Goal: Check status: Check status

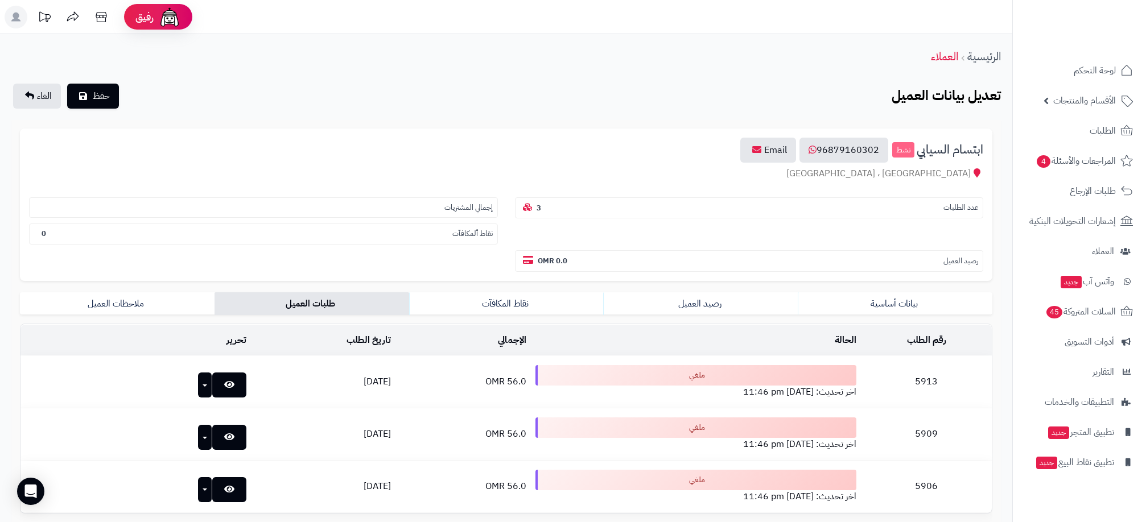
scroll to position [116, 0]
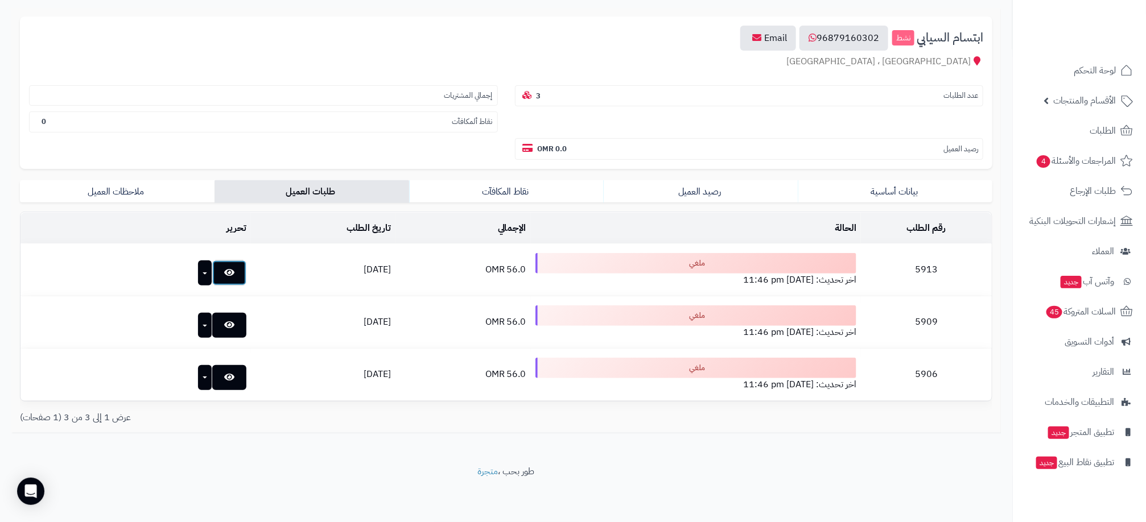
click at [224, 274] on icon at bounding box center [229, 272] width 10 height 9
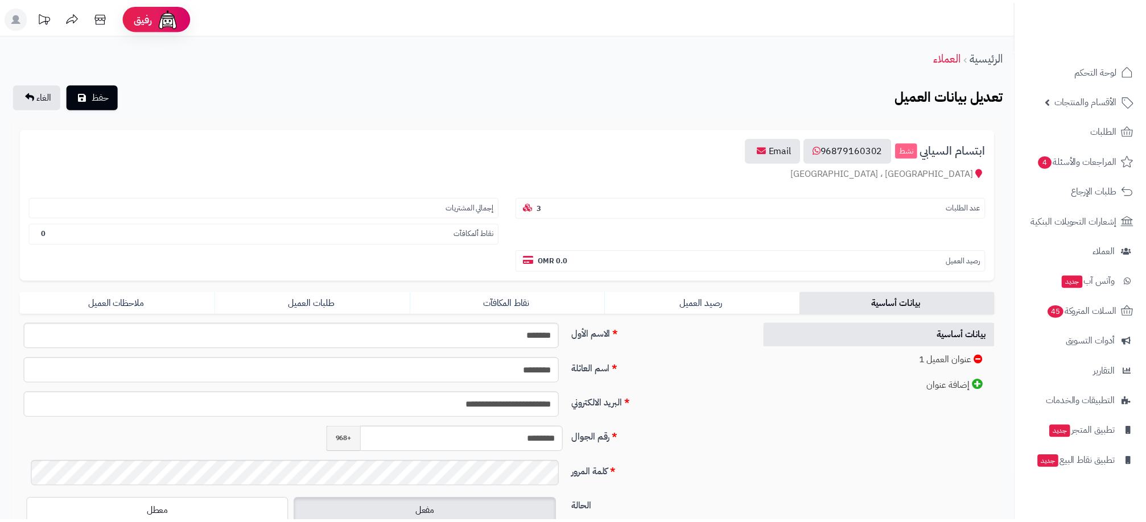
scroll to position [116, 0]
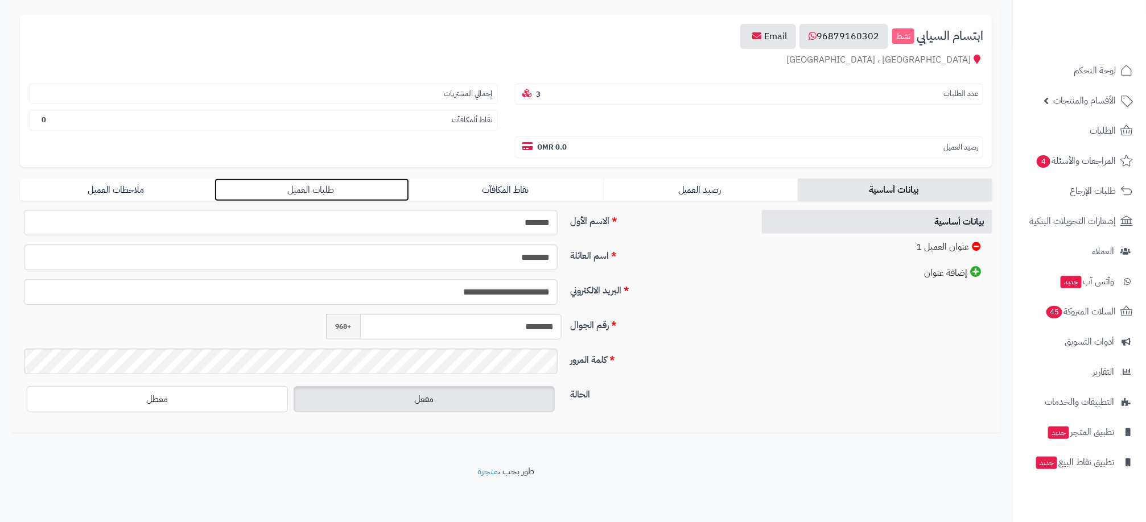
click at [314, 188] on link "طلبات العميل" at bounding box center [311, 190] width 195 height 23
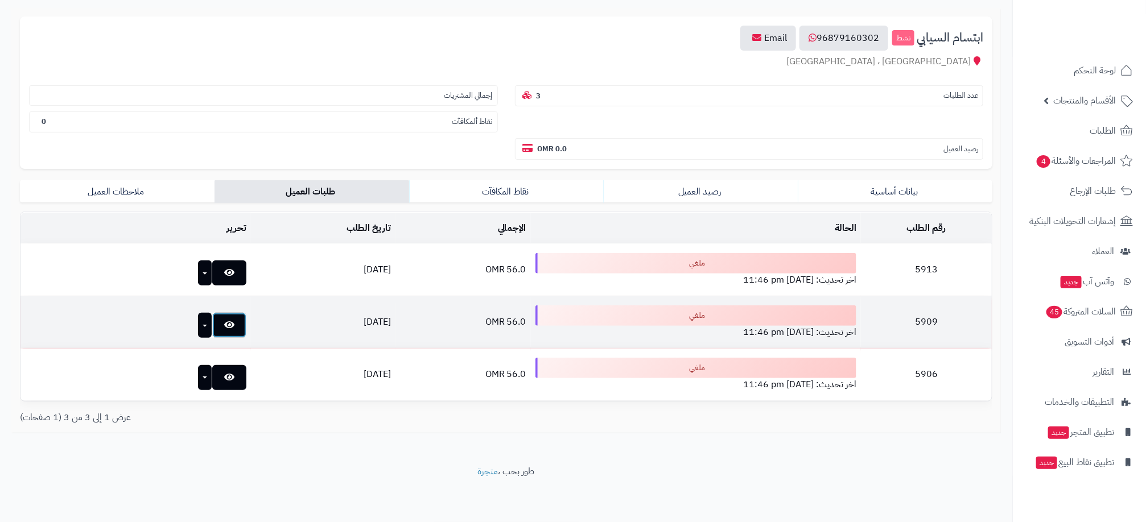
click at [212, 332] on link at bounding box center [229, 325] width 34 height 25
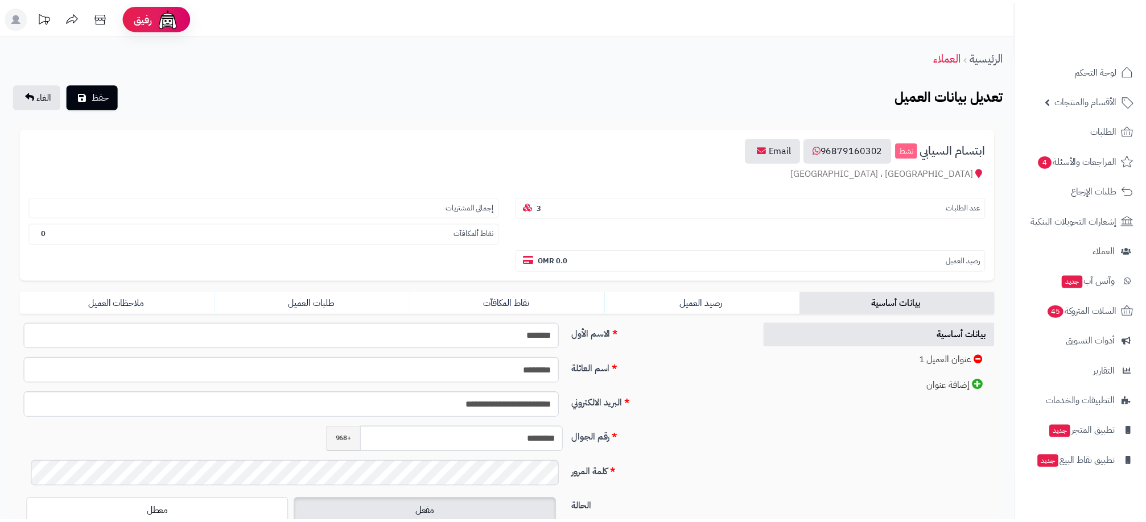
scroll to position [116, 0]
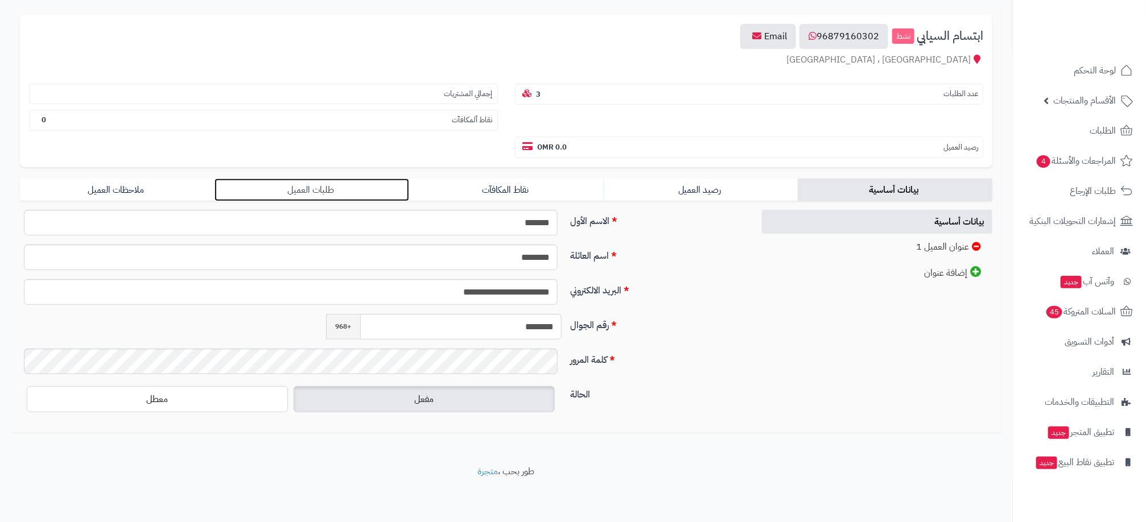
click at [302, 189] on link "طلبات العميل" at bounding box center [311, 190] width 195 height 23
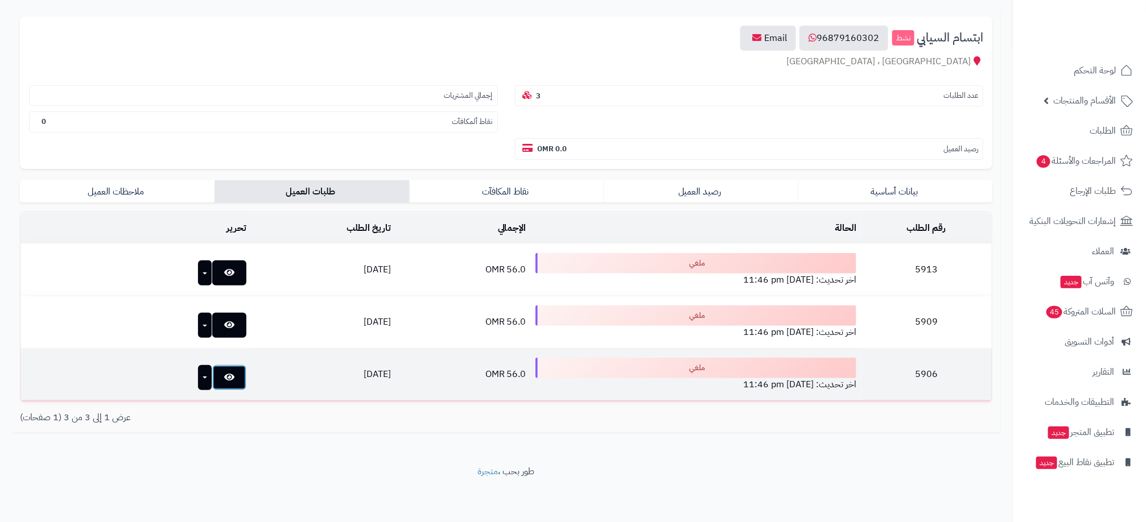
click at [224, 376] on icon at bounding box center [229, 377] width 10 height 9
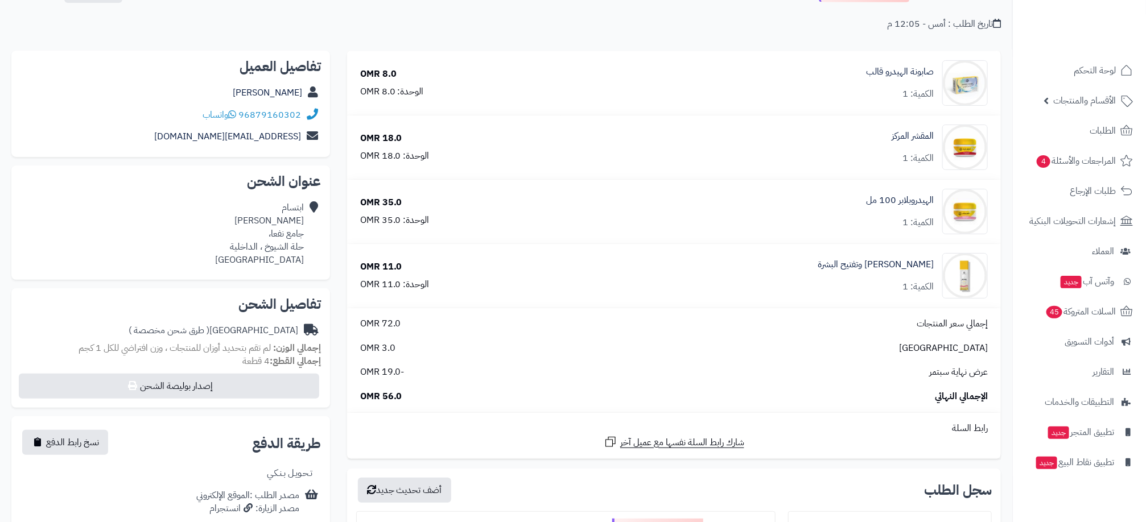
scroll to position [85, 0]
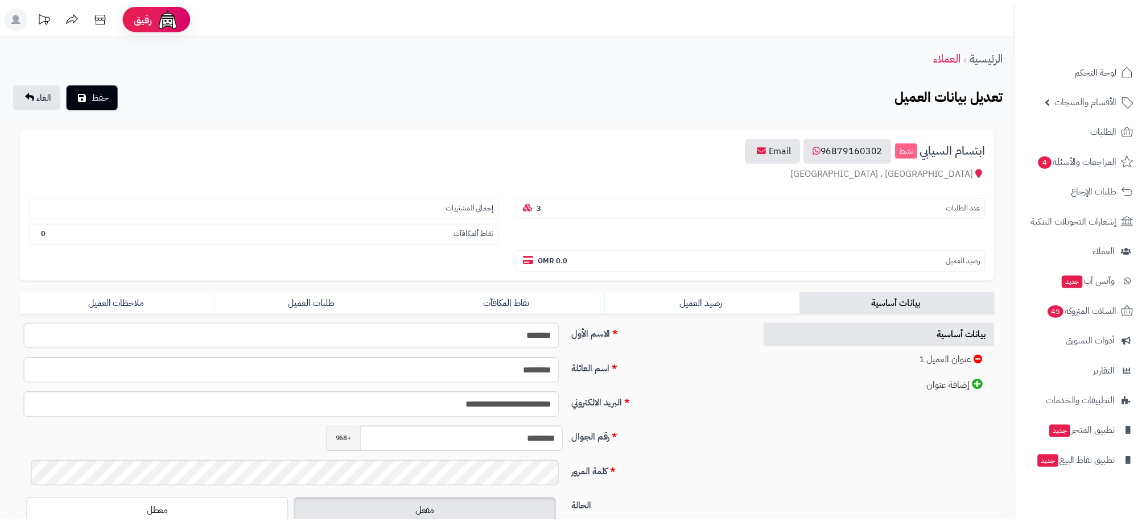
scroll to position [116, 0]
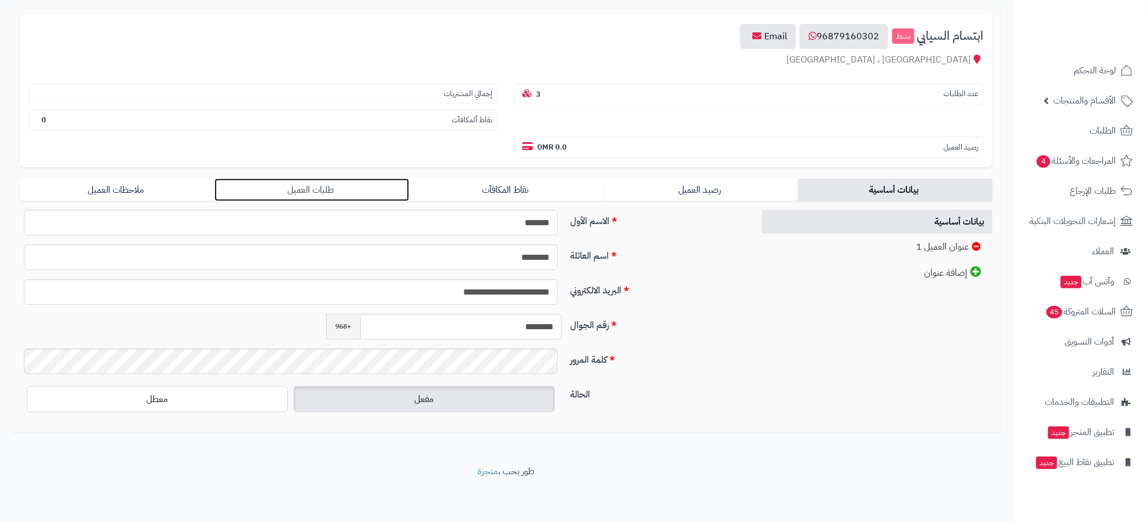
click at [328, 188] on link "طلبات العميل" at bounding box center [311, 190] width 195 height 23
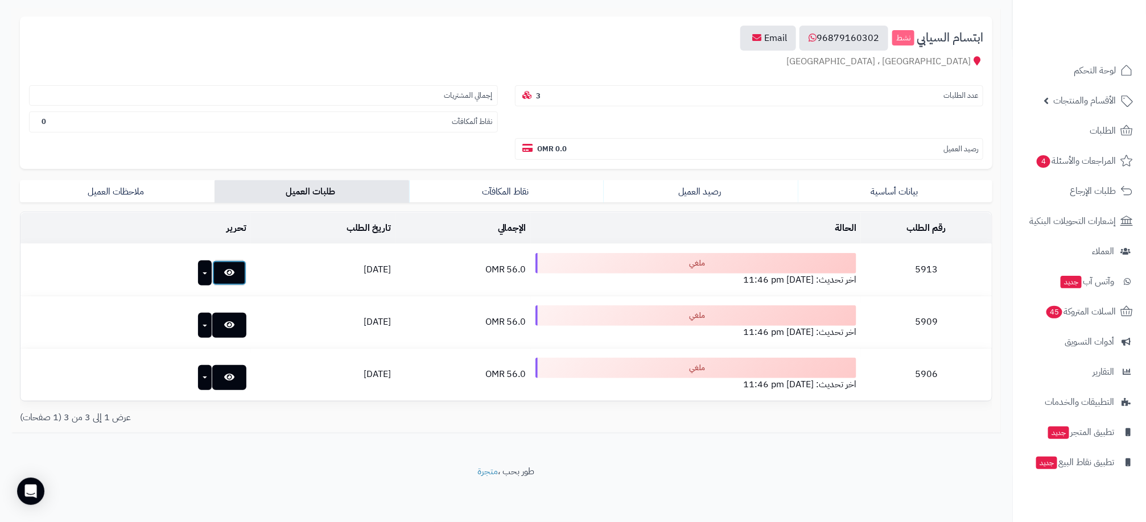
click at [224, 274] on icon at bounding box center [229, 272] width 10 height 9
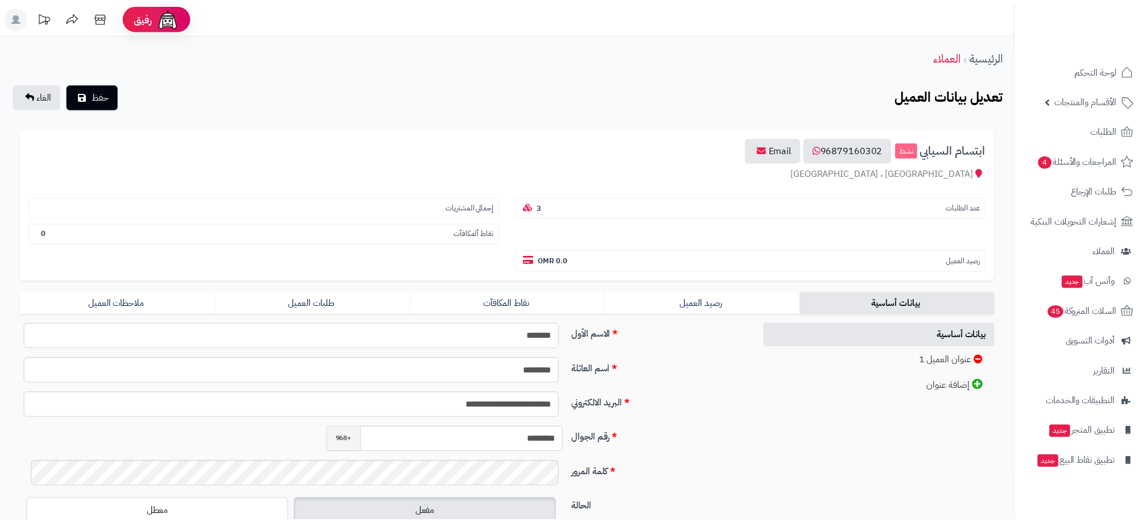
scroll to position [116, 0]
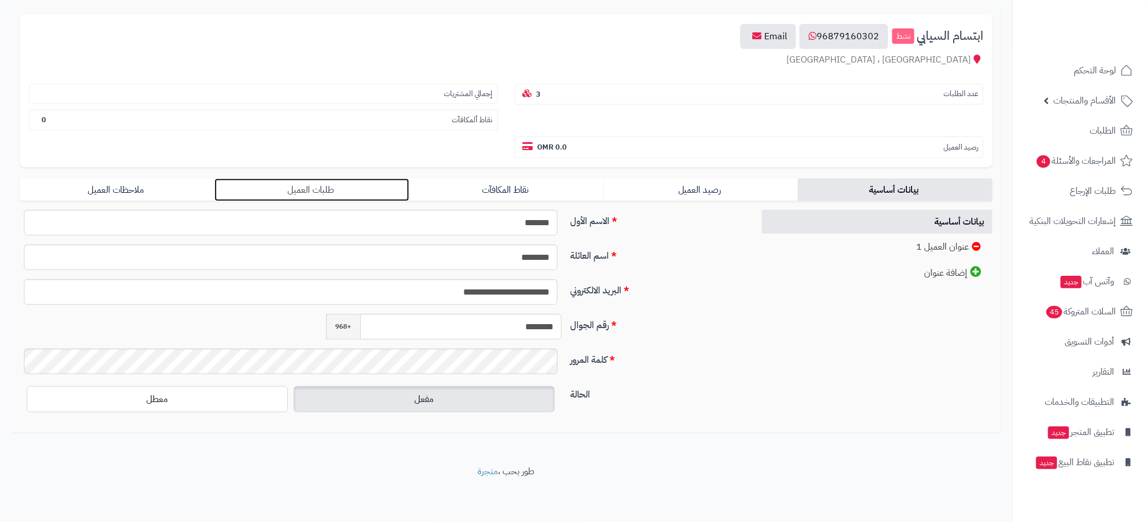
click at [331, 190] on link "طلبات العميل" at bounding box center [311, 190] width 195 height 23
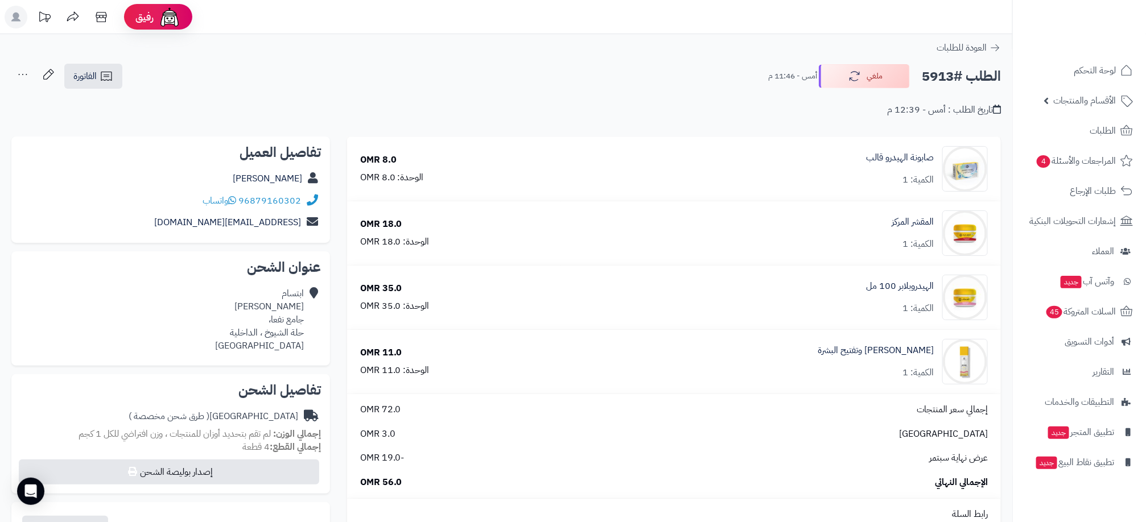
click at [738, 94] on div "تاريخ الطلب : أمس - 12:39 م" at bounding box center [505, 103] width 989 height 27
click at [861, 79] on button "ملغي" at bounding box center [864, 76] width 91 height 24
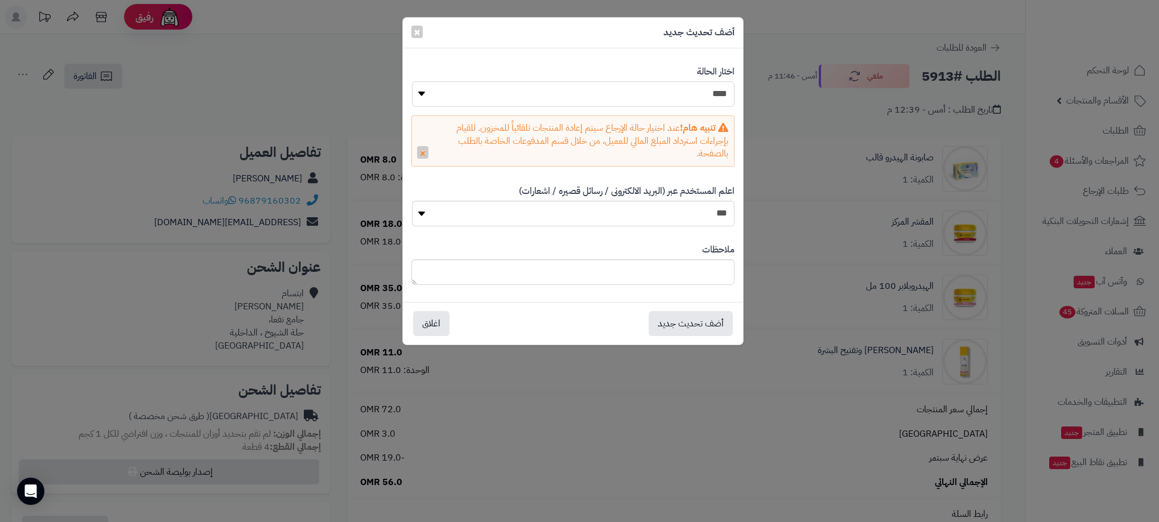
click at [685, 96] on select "**********" at bounding box center [573, 94] width 323 height 26
select select "**"
click at [412, 81] on select "**********" at bounding box center [573, 94] width 323 height 26
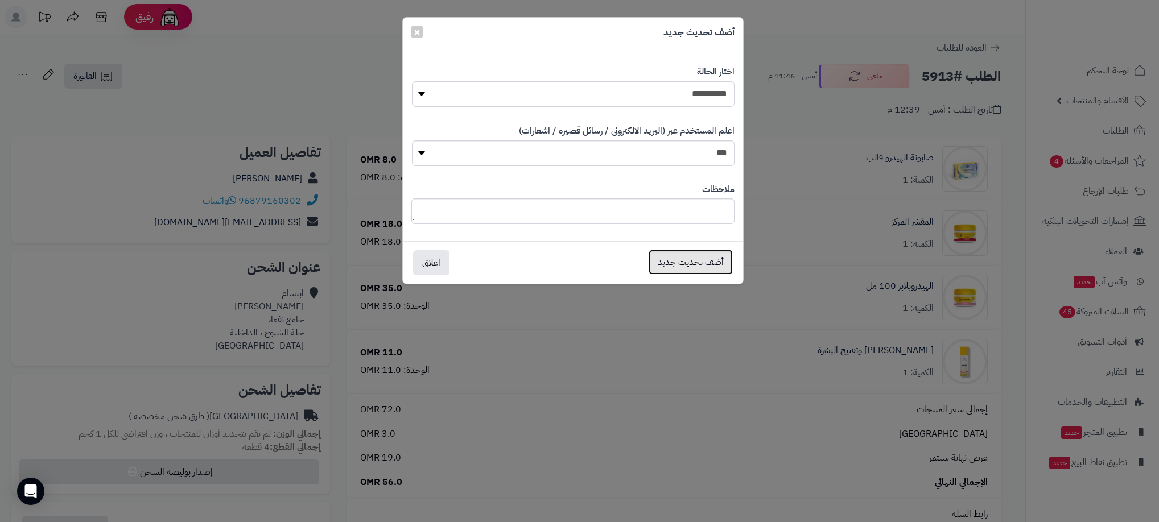
click at [705, 263] on button "أضف تحديث جديد" at bounding box center [691, 262] width 84 height 25
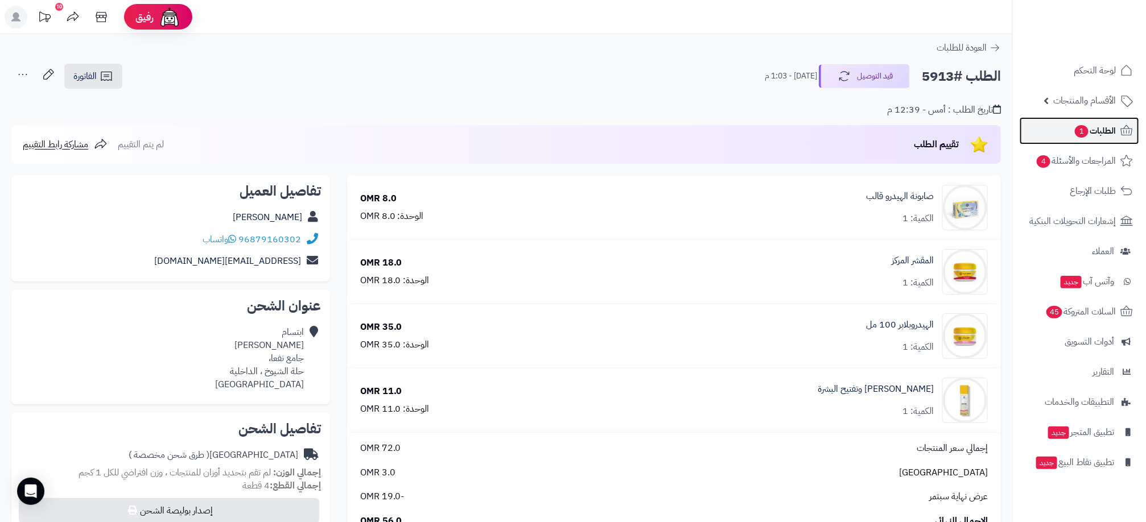
click at [1086, 132] on span "1" at bounding box center [1082, 131] width 14 height 13
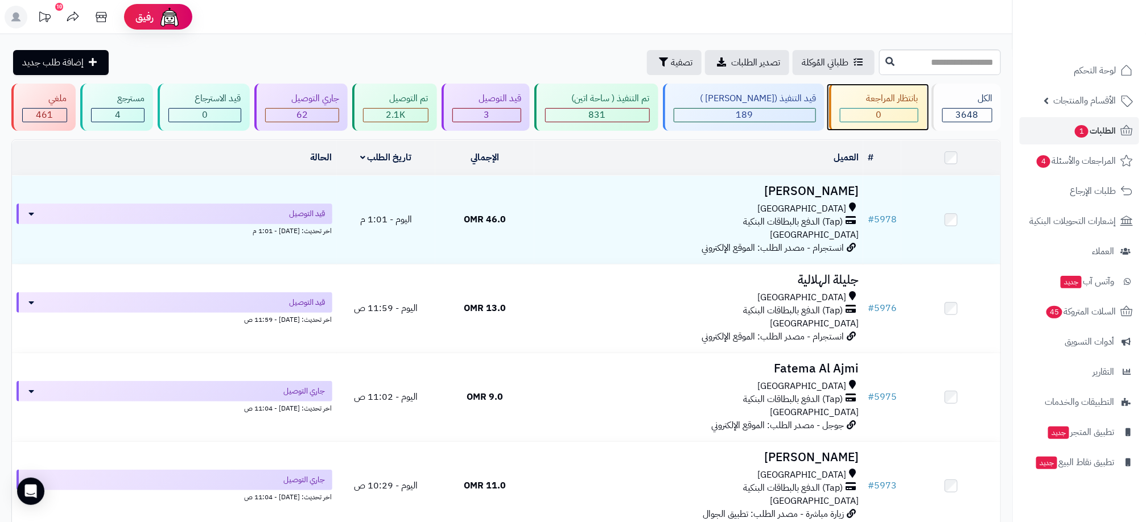
click at [883, 113] on div "0" at bounding box center [878, 115] width 77 height 13
